Goal: Go to known website: Access a specific website the user already knows

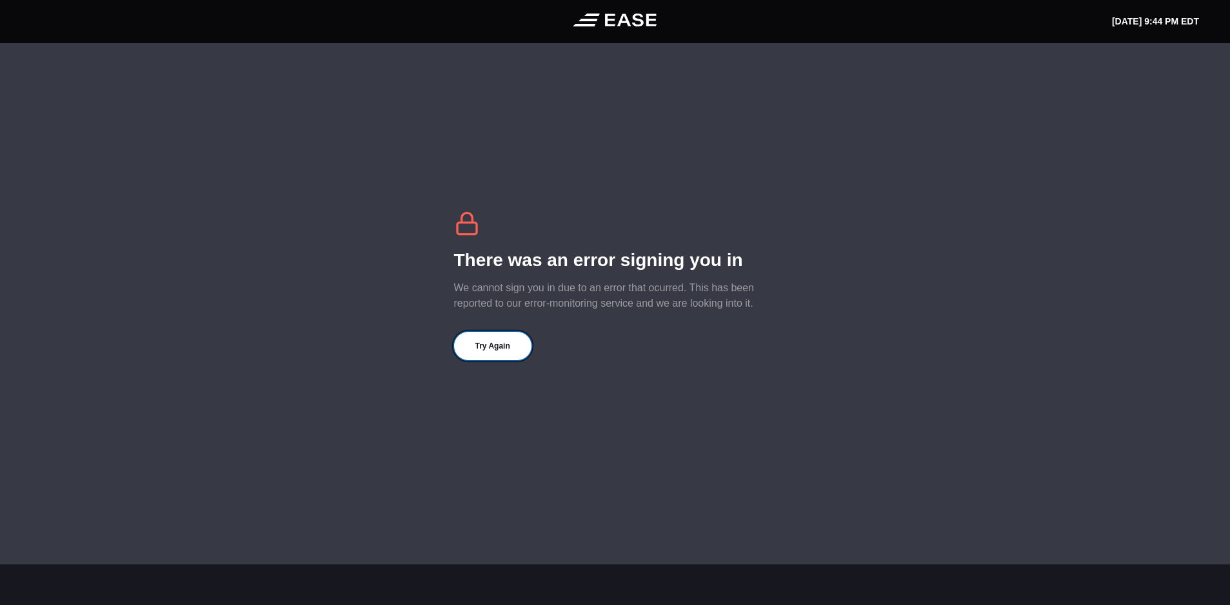
click at [501, 352] on button "Try Again" at bounding box center [492, 346] width 77 height 28
